Goal: Browse casually

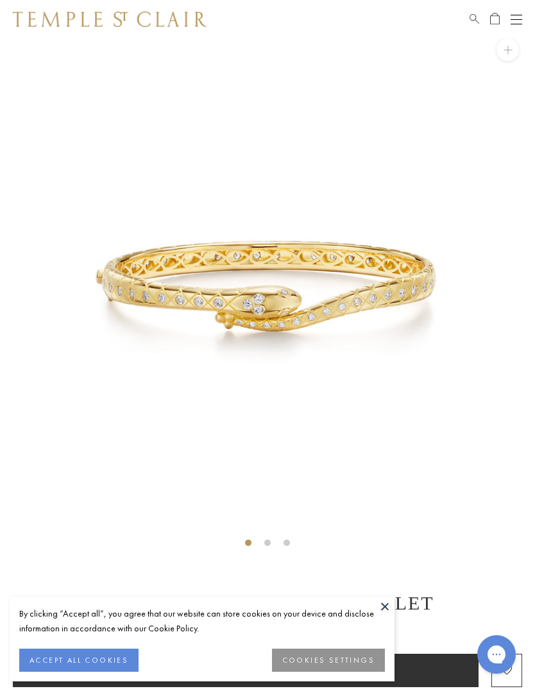
scroll to position [19, 0]
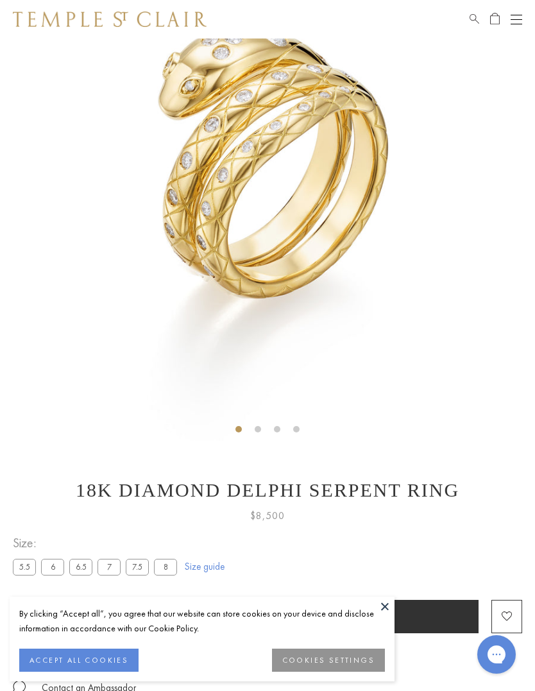
scroll to position [52, 0]
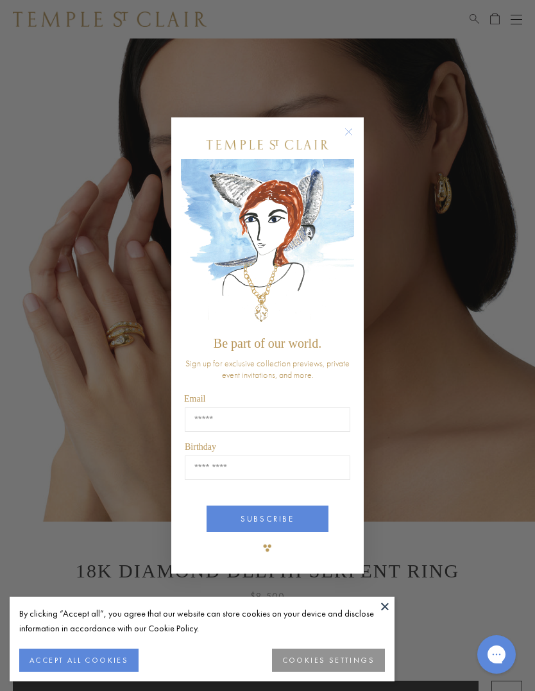
click at [344, 131] on circle "Close dialog" at bounding box center [348, 131] width 15 height 15
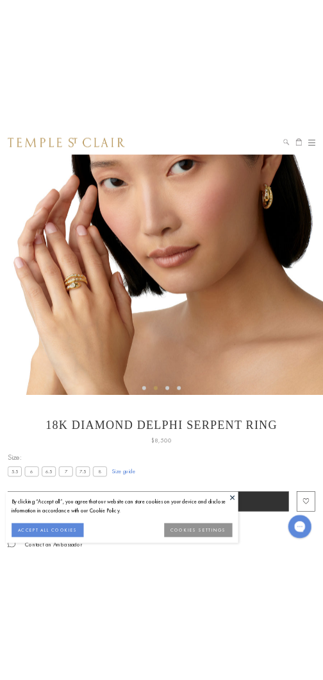
scroll to position [0, 0]
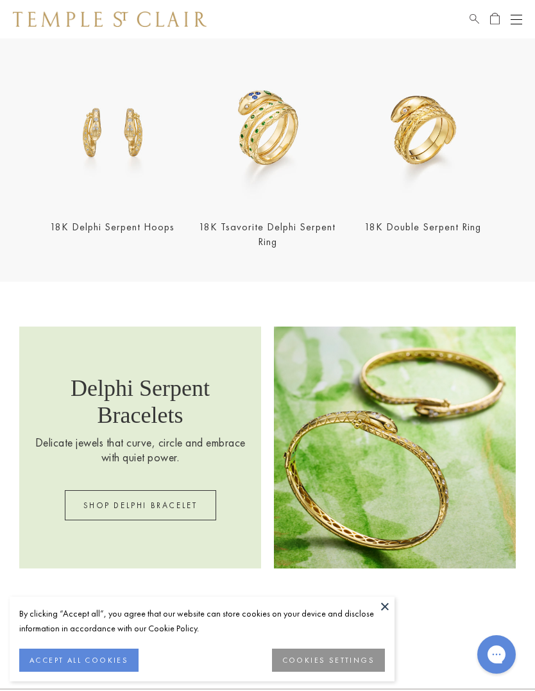
scroll to position [922, 0]
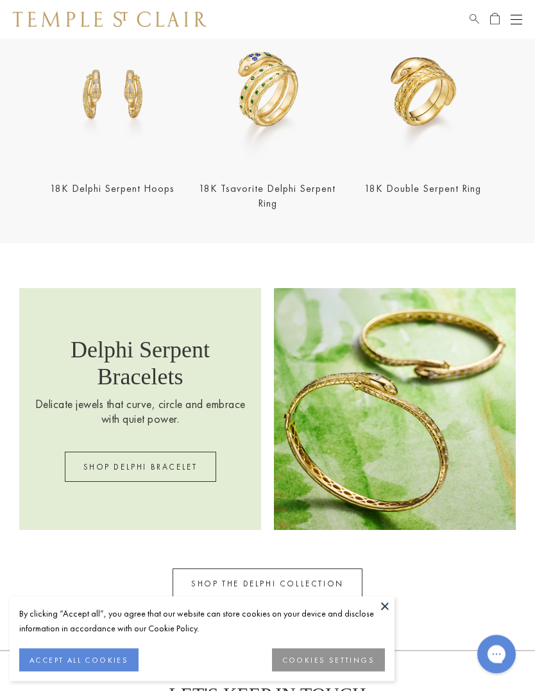
click at [112, 90] on img at bounding box center [113, 93] width 148 height 148
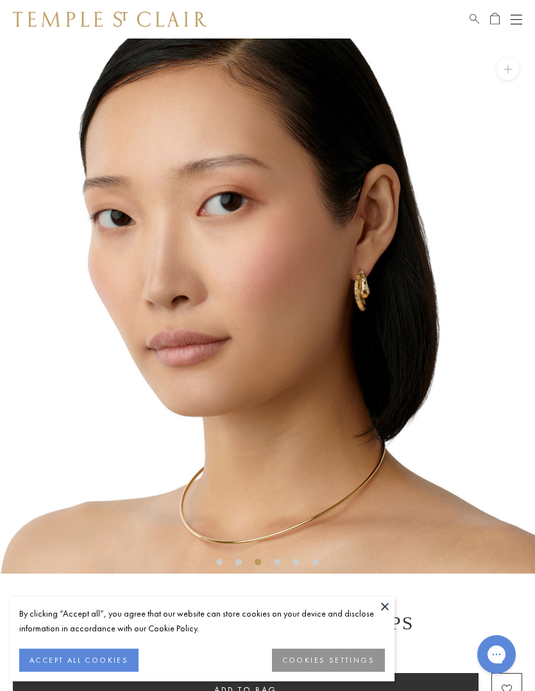
click at [370, 280] on img at bounding box center [267, 306] width 535 height 535
click at [364, 301] on img at bounding box center [266, 306] width 535 height 535
click at [112, 655] on button "ACCEPT ALL COOKIES" at bounding box center [78, 660] width 119 height 23
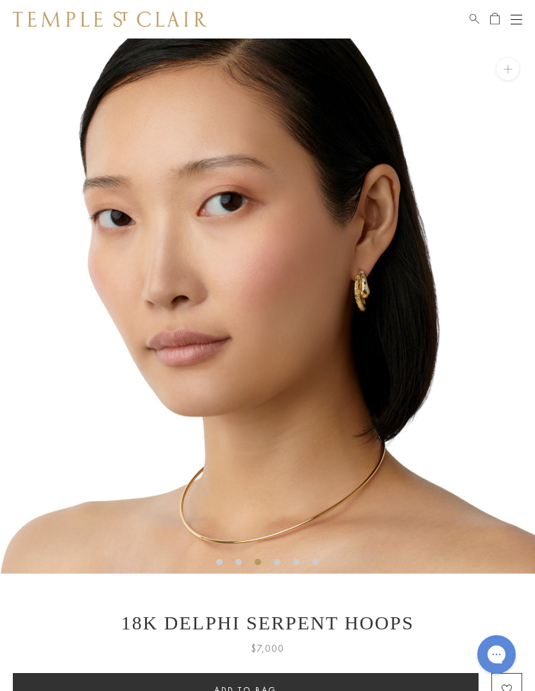
click at [394, 285] on img at bounding box center [267, 306] width 535 height 535
